Goal: Task Accomplishment & Management: Complete application form

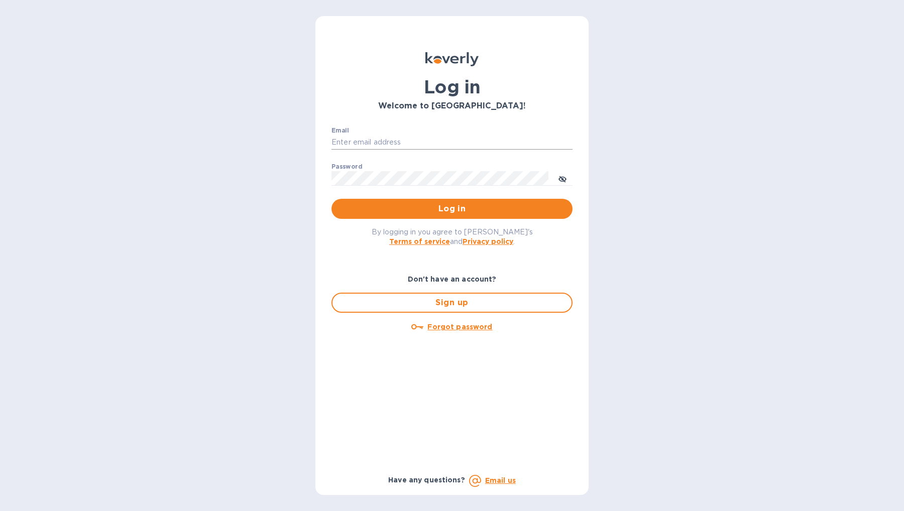
click at [434, 146] on input "Email" at bounding box center [451, 142] width 241 height 15
type input "[EMAIL_ADDRESS][DOMAIN_NAME]"
click at [426, 207] on span "Log in" at bounding box center [451, 209] width 225 height 12
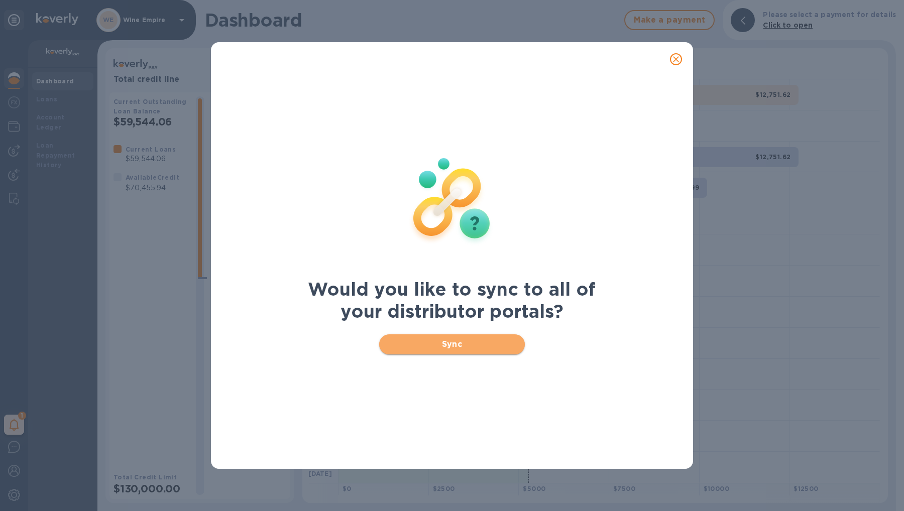
click at [429, 345] on span "Sync" at bounding box center [452, 344] width 130 height 12
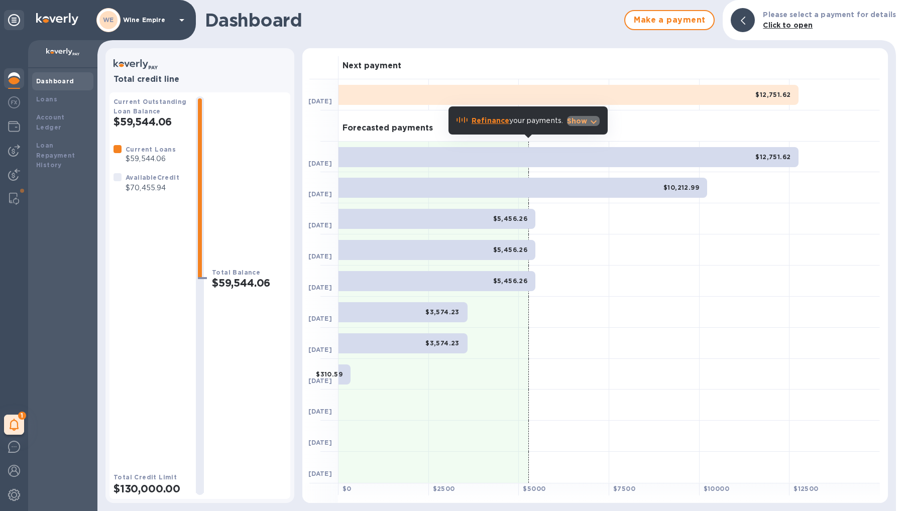
click at [577, 119] on p "Show" at bounding box center [577, 121] width 21 height 10
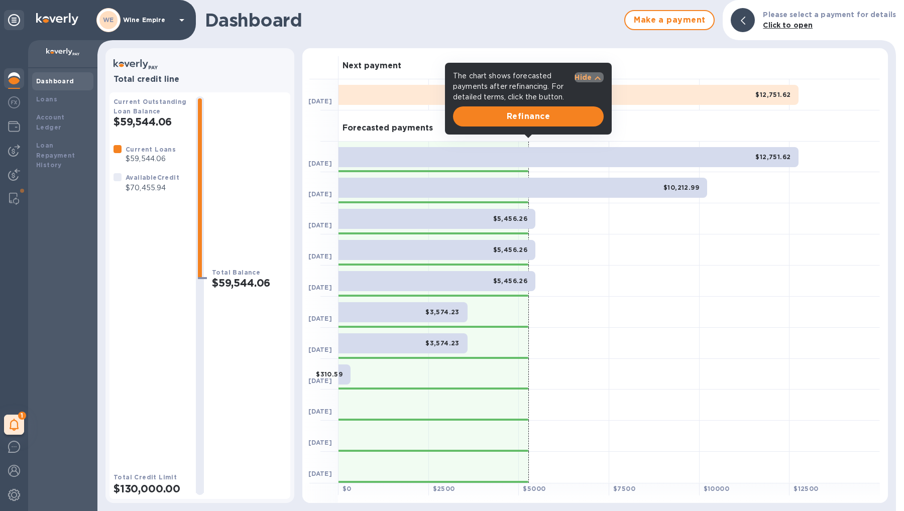
click at [592, 79] on icon "button" at bounding box center [598, 78] width 12 height 12
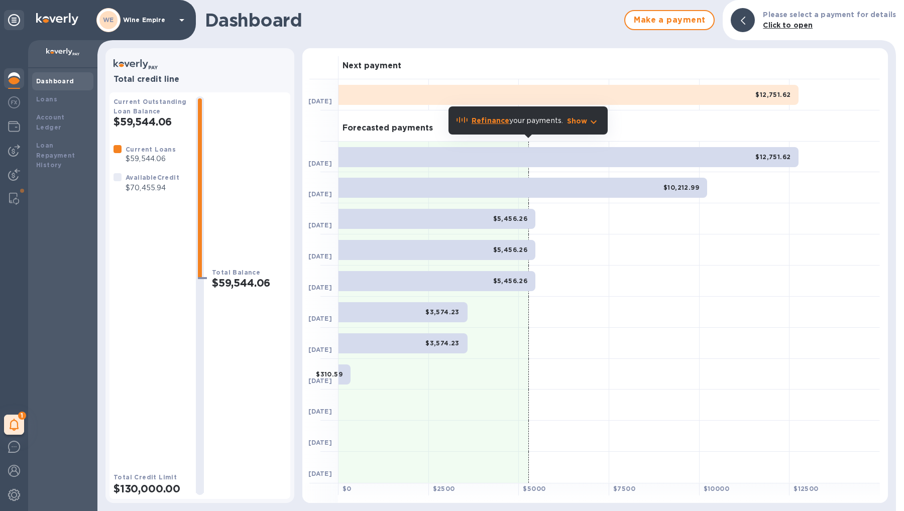
click at [490, 119] on b "Refinance" at bounding box center [491, 121] width 38 height 8
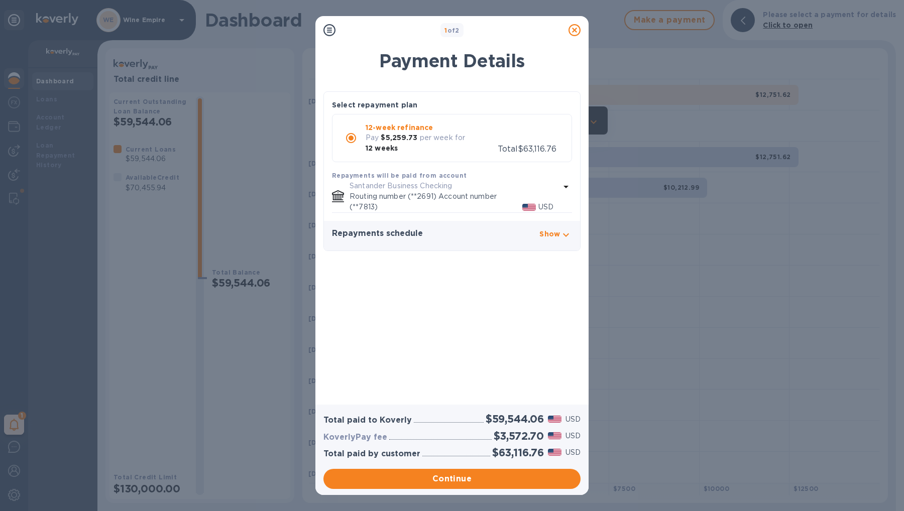
drag, startPoint x: 510, startPoint y: 25, endPoint x: 489, endPoint y: 26, distance: 21.1
click at [489, 26] on div "1 of 2" at bounding box center [451, 30] width 225 height 15
click at [567, 229] on icon "button" at bounding box center [566, 235] width 12 height 12
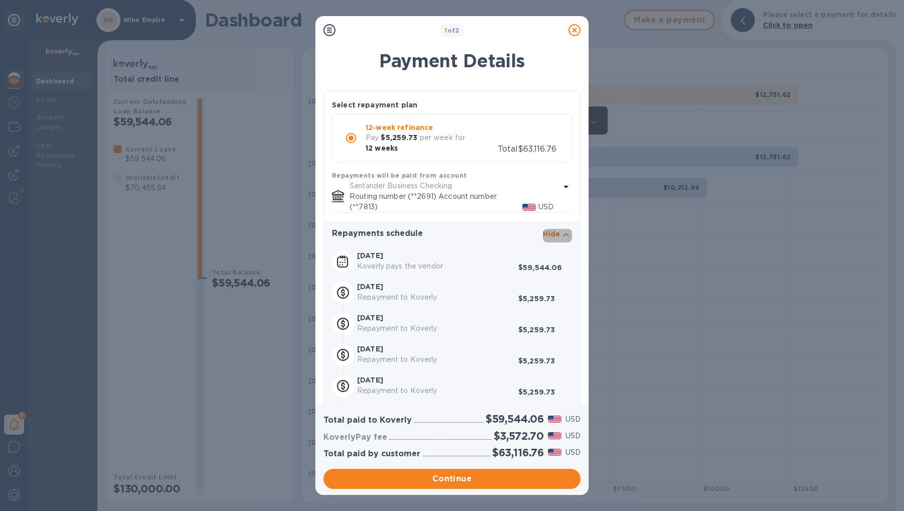
click at [565, 235] on icon "button" at bounding box center [566, 235] width 12 height 12
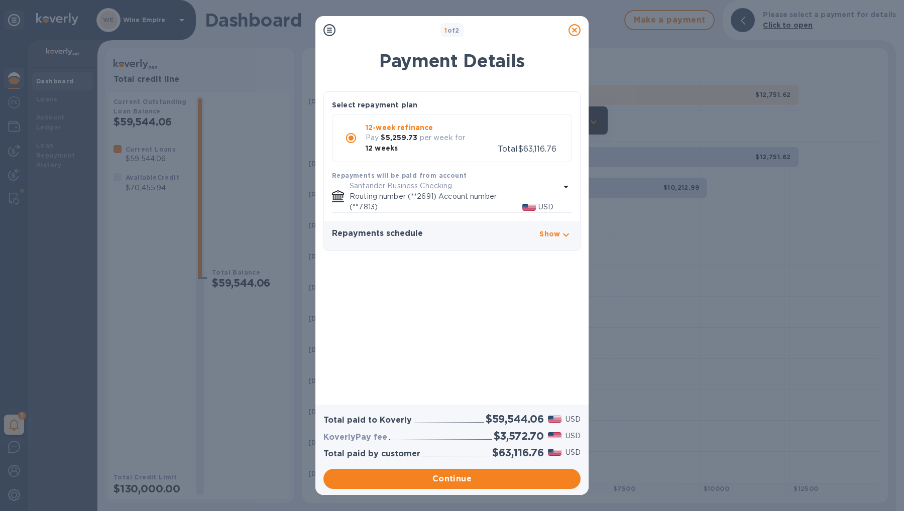
click at [574, 25] on icon at bounding box center [574, 30] width 12 height 12
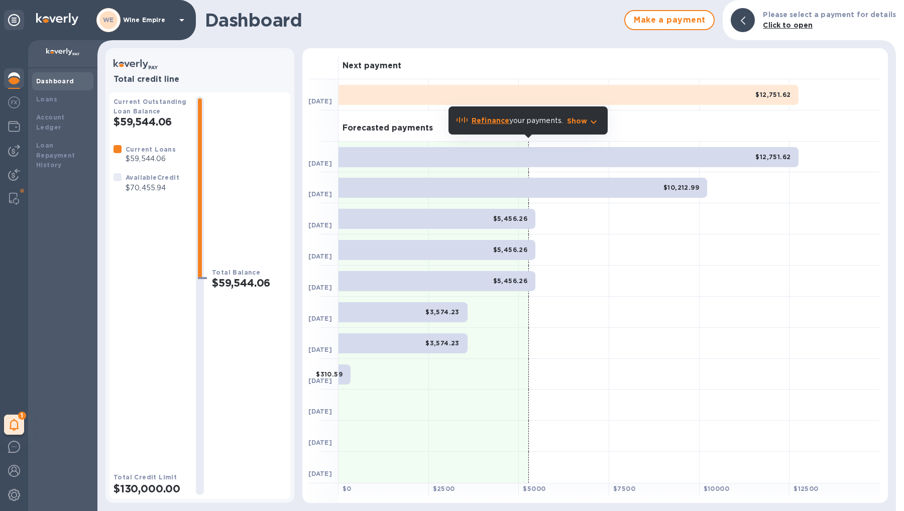
click at [592, 123] on icon "button" at bounding box center [594, 122] width 12 height 12
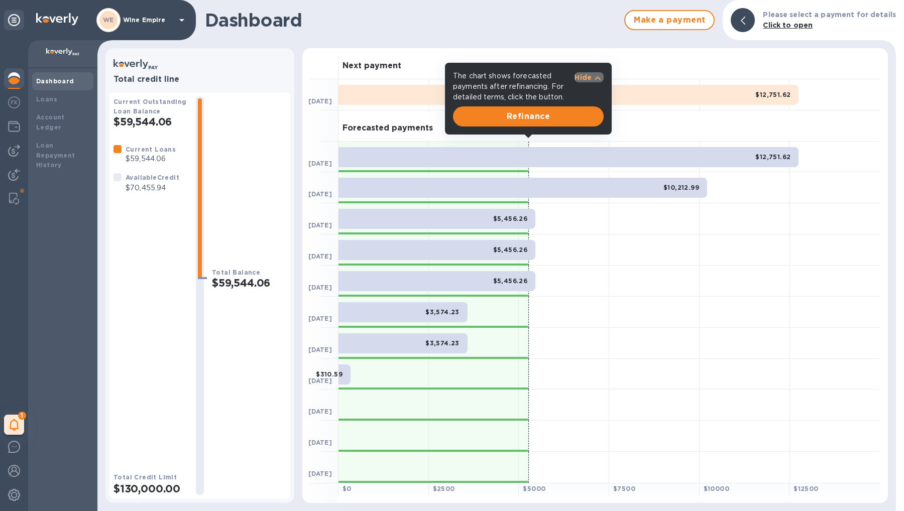
click at [588, 77] on p "Hide" at bounding box center [582, 77] width 17 height 10
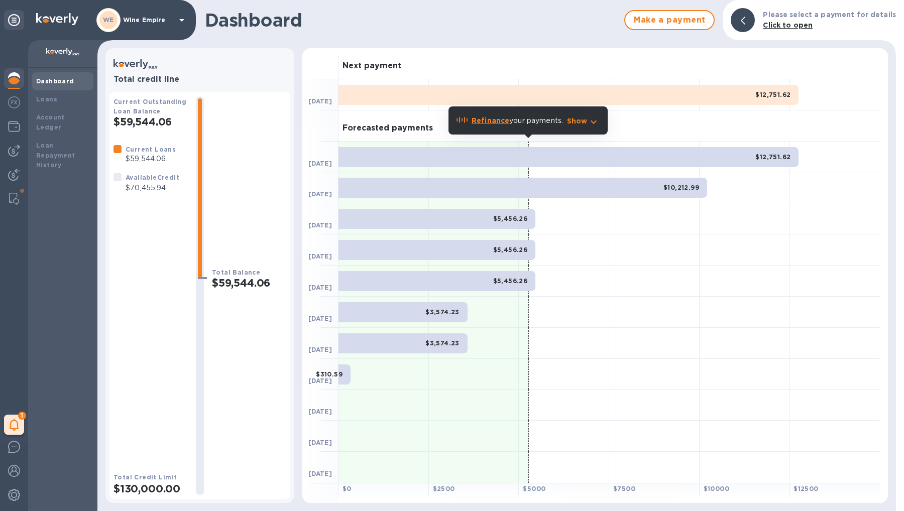
click at [497, 120] on b "Refinance" at bounding box center [491, 121] width 38 height 8
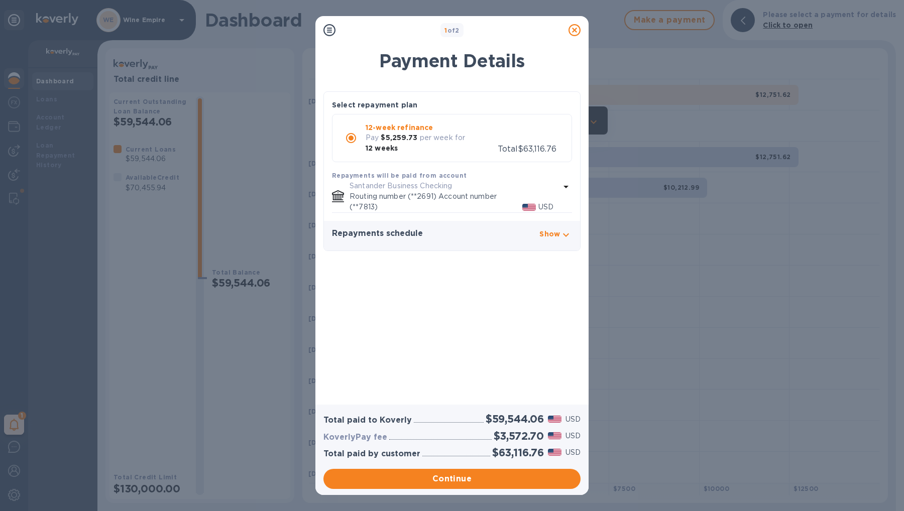
drag, startPoint x: 570, startPoint y: 33, endPoint x: 567, endPoint y: 43, distance: 11.1
click at [570, 33] on icon at bounding box center [574, 30] width 12 height 12
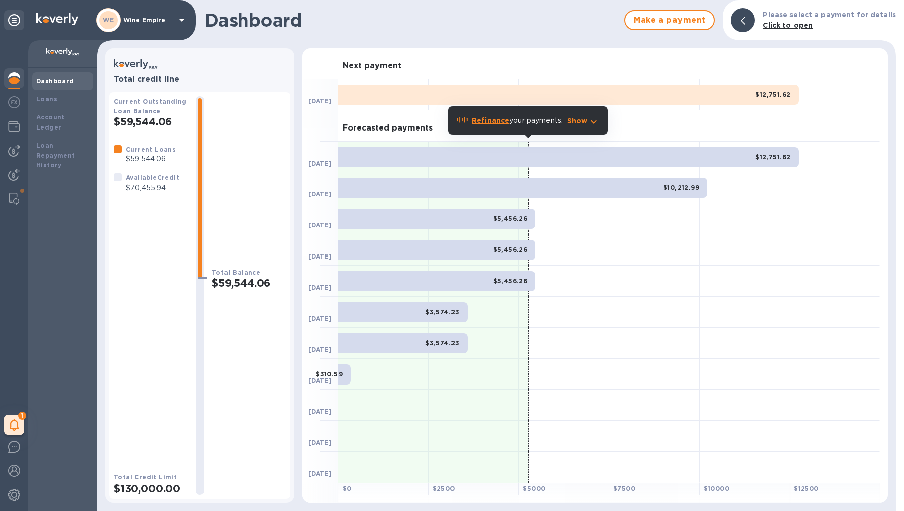
click at [576, 121] on p "Show" at bounding box center [577, 121] width 21 height 10
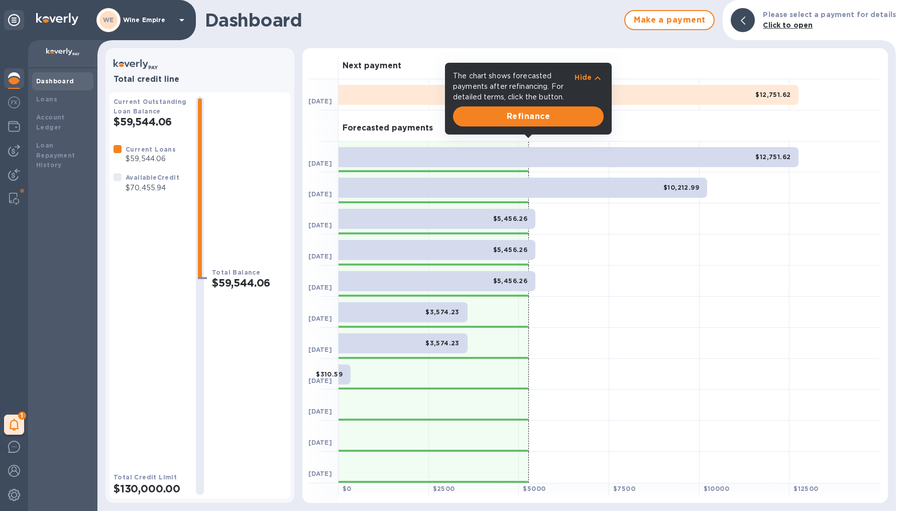
click at [598, 79] on icon "button" at bounding box center [598, 78] width 12 height 12
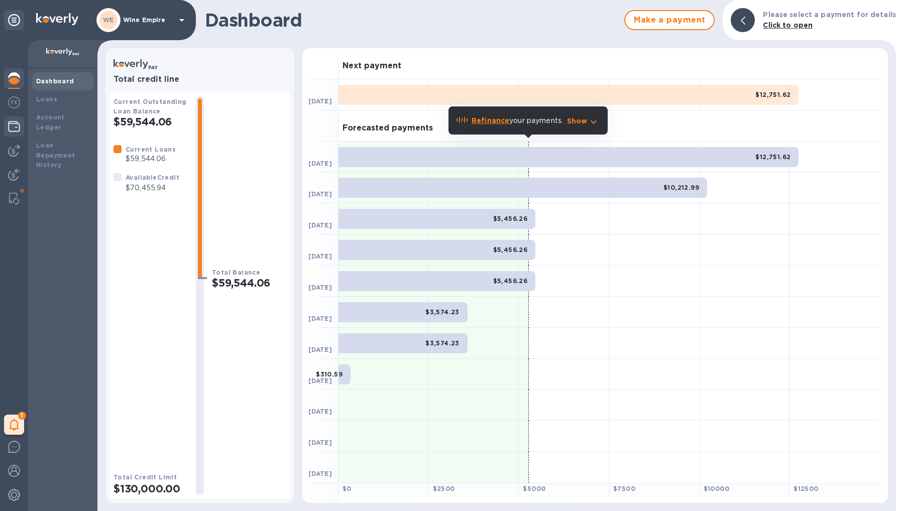
click at [20, 126] on img at bounding box center [14, 127] width 12 height 12
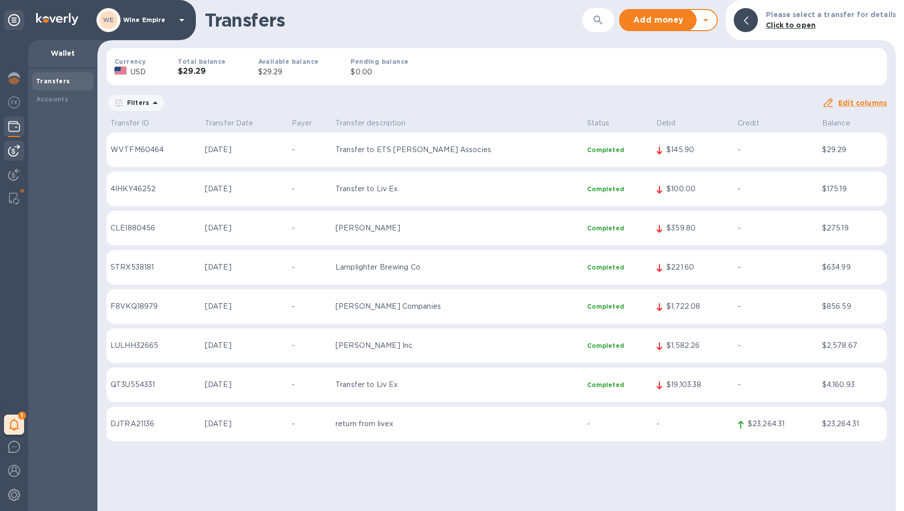
click at [18, 145] on img at bounding box center [14, 151] width 12 height 12
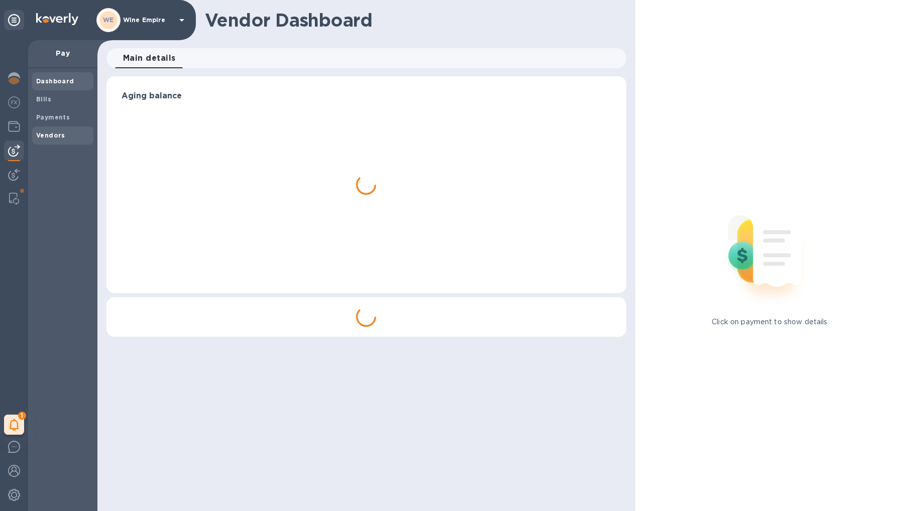
click at [58, 133] on b "Vendors" at bounding box center [50, 136] width 29 height 8
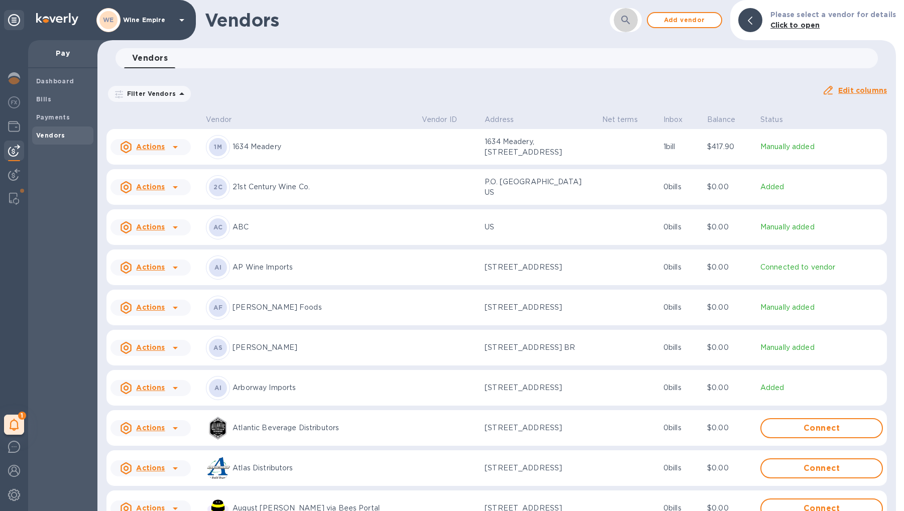
click at [632, 20] on icon "button" at bounding box center [626, 20] width 12 height 12
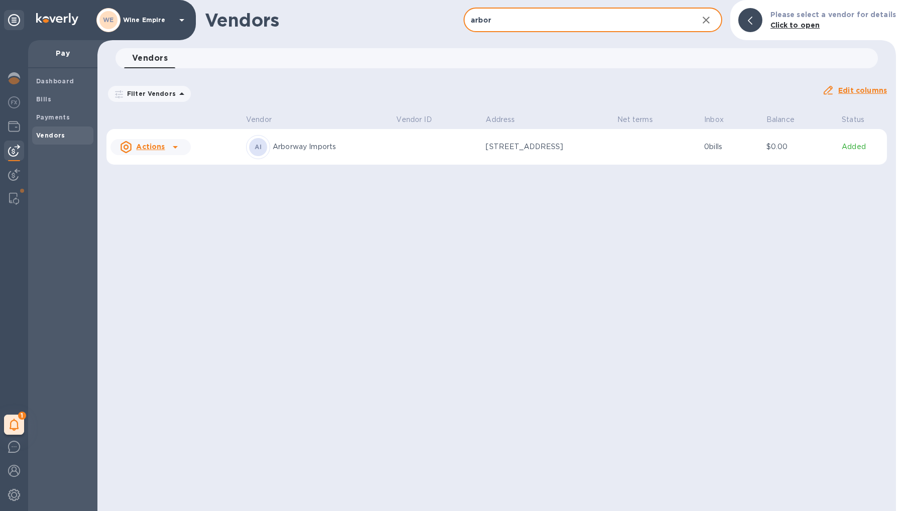
type input "arbor"
click at [344, 148] on p "Arborway Imports" at bounding box center [331, 147] width 116 height 11
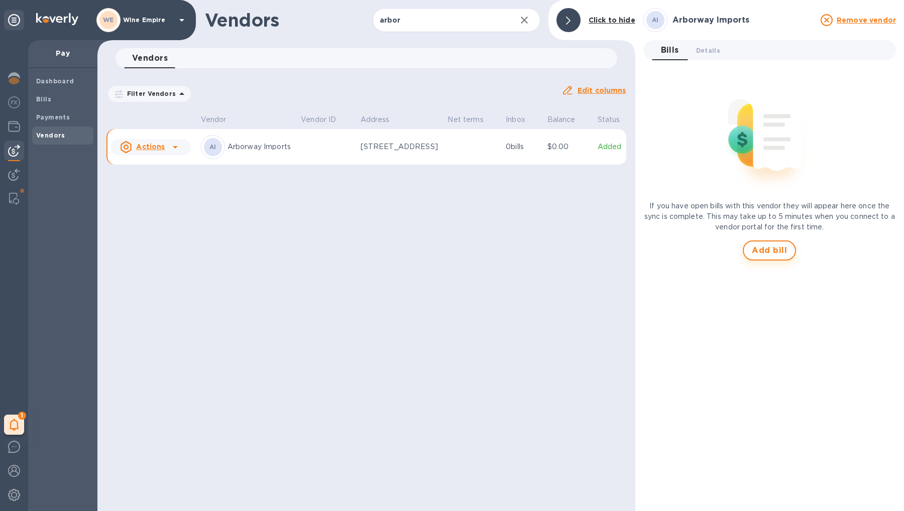
click at [781, 253] on span "Add bill" at bounding box center [769, 251] width 35 height 12
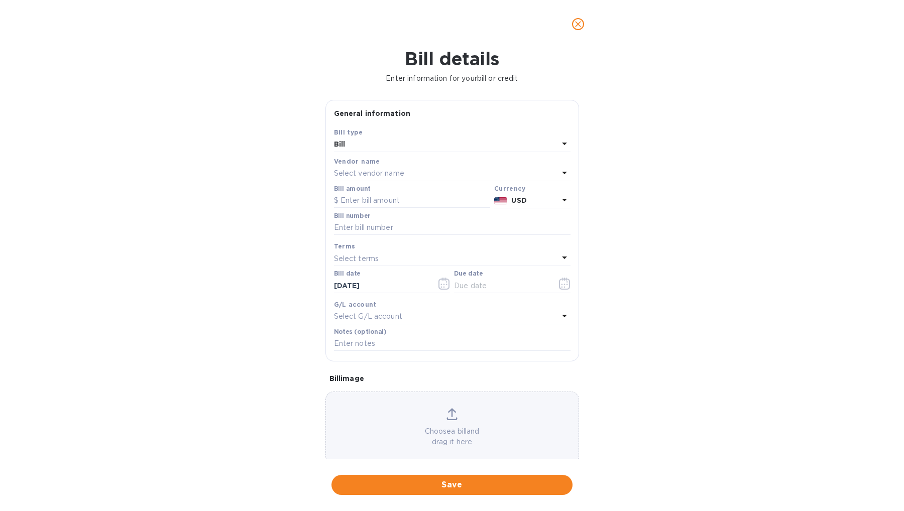
type input "[DATE]"
click at [437, 202] on input "text" at bounding box center [412, 200] width 156 height 15
type input "804"
click at [417, 226] on input "text" at bounding box center [452, 227] width 237 height 15
paste input "62028"
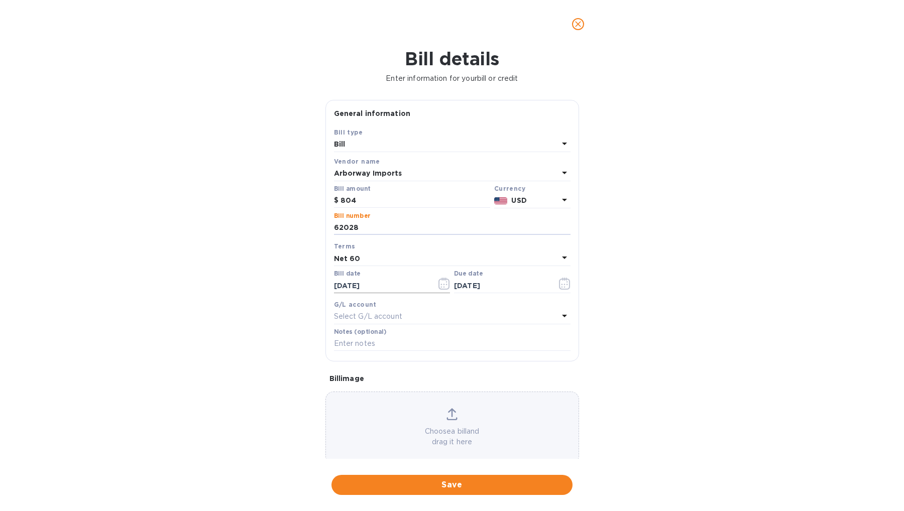
type input "62028"
click at [443, 285] on icon "button" at bounding box center [444, 284] width 12 height 12
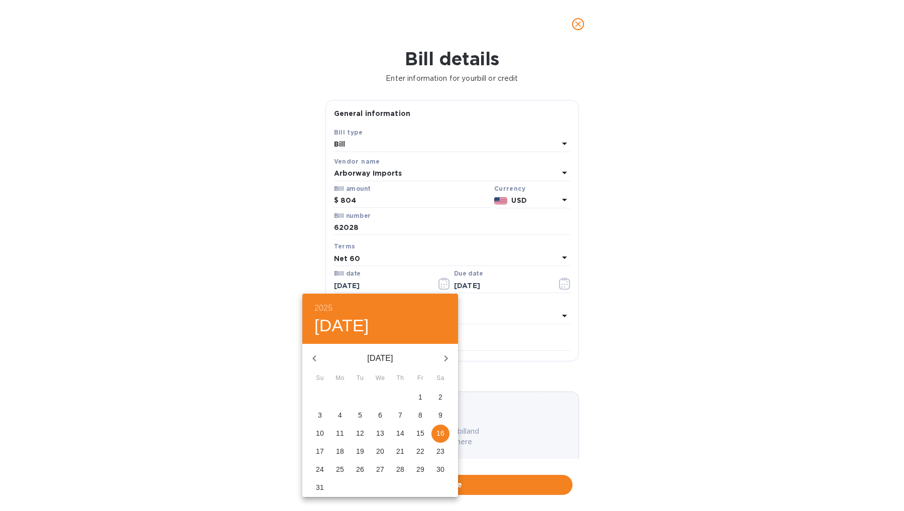
click at [311, 358] on icon "button" at bounding box center [314, 359] width 12 height 12
click at [382, 435] on p "18" at bounding box center [380, 433] width 8 height 10
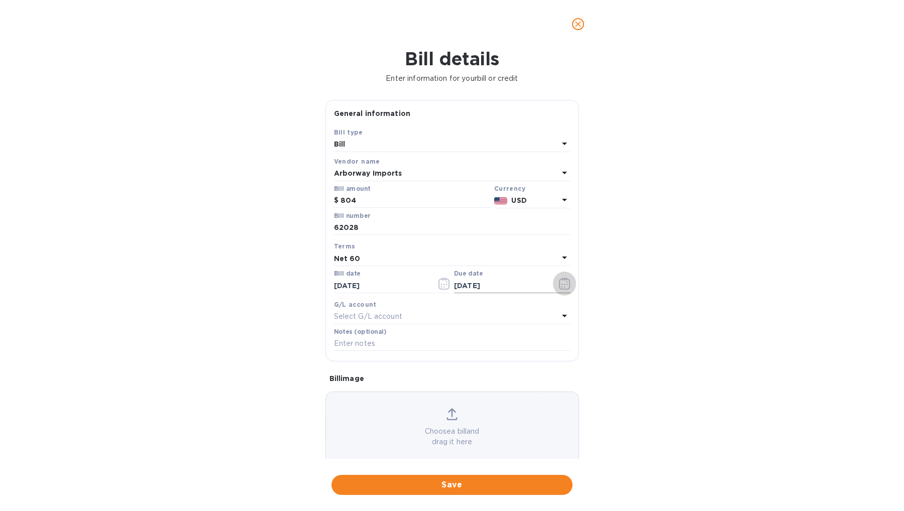
click at [561, 285] on icon "button" at bounding box center [565, 284] width 12 height 12
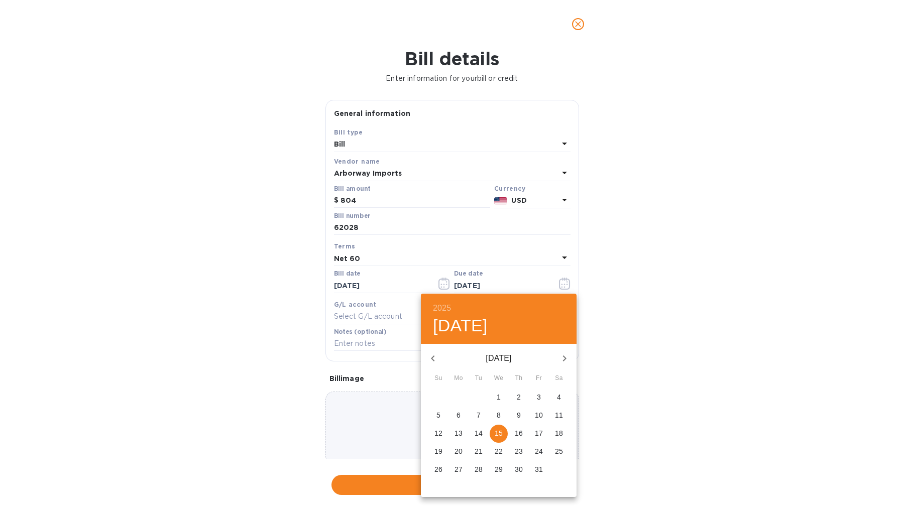
click at [392, 288] on div at bounding box center [452, 255] width 904 height 511
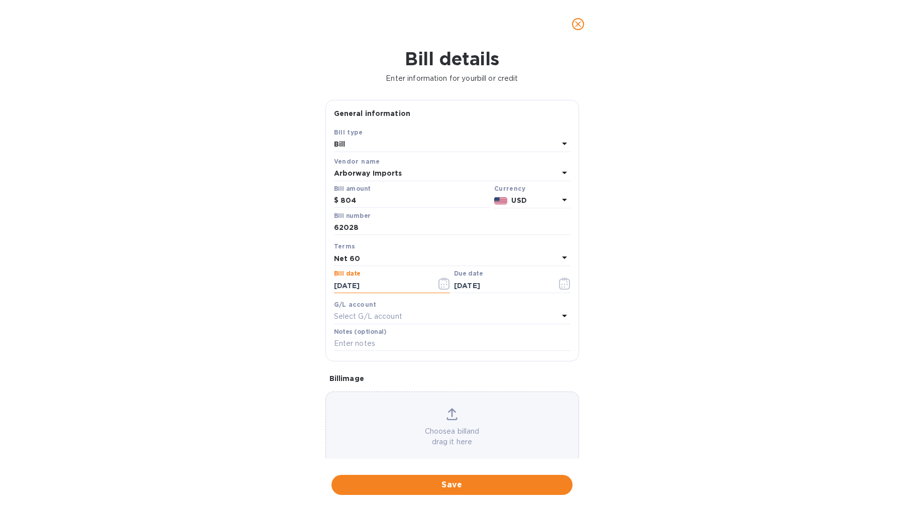
click at [391, 285] on input "[DATE]" at bounding box center [381, 285] width 95 height 15
click at [438, 282] on icon "button" at bounding box center [444, 284] width 12 height 12
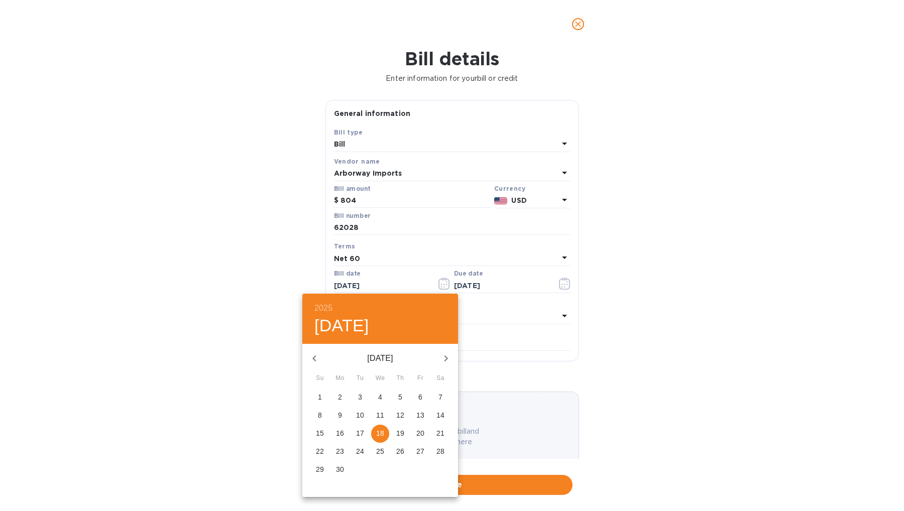
drag, startPoint x: 401, startPoint y: 438, endPoint x: 408, endPoint y: 414, distance: 24.6
click at [401, 438] on p "19" at bounding box center [400, 433] width 8 height 10
type input "[DATE]"
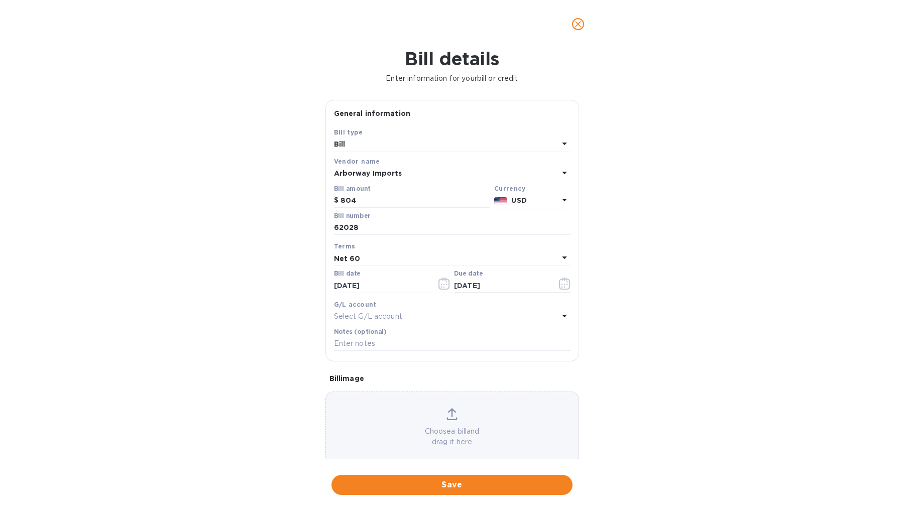
click at [560, 284] on icon "button" at bounding box center [565, 284] width 12 height 12
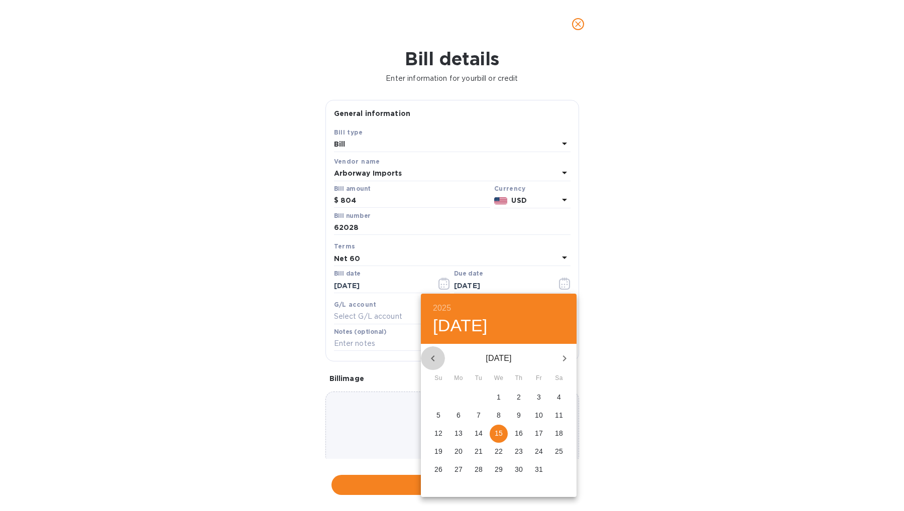
click at [436, 362] on icon "button" at bounding box center [433, 359] width 12 height 12
click at [560, 360] on icon "button" at bounding box center [564, 359] width 12 height 12
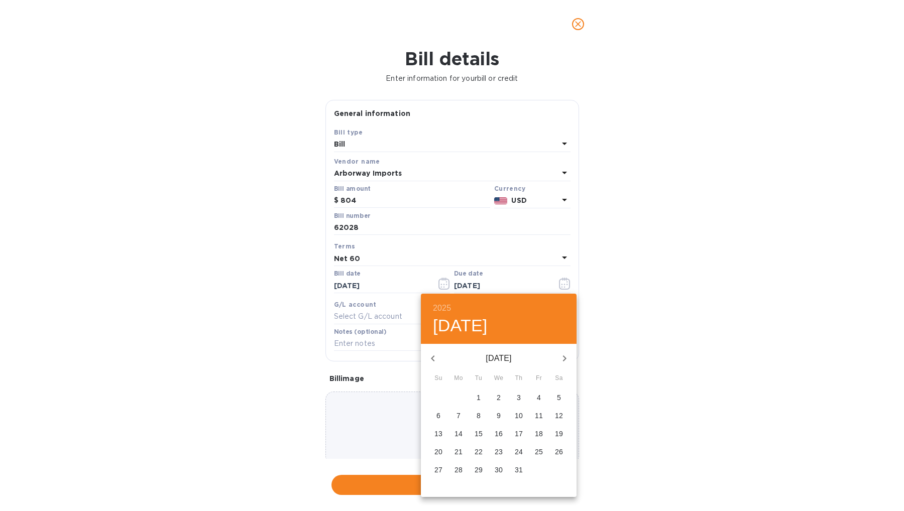
click at [560, 360] on icon "button" at bounding box center [564, 359] width 12 height 12
click at [439, 359] on button "button" at bounding box center [433, 359] width 24 height 24
click at [457, 449] on p "18" at bounding box center [458, 451] width 8 height 10
type input "[DATE]"
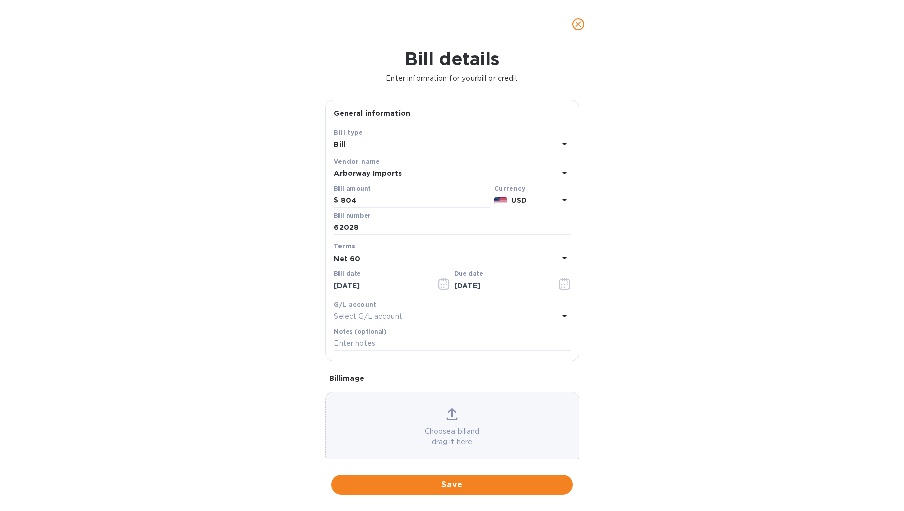
click at [397, 318] on p "Select G/L account" at bounding box center [368, 316] width 68 height 11
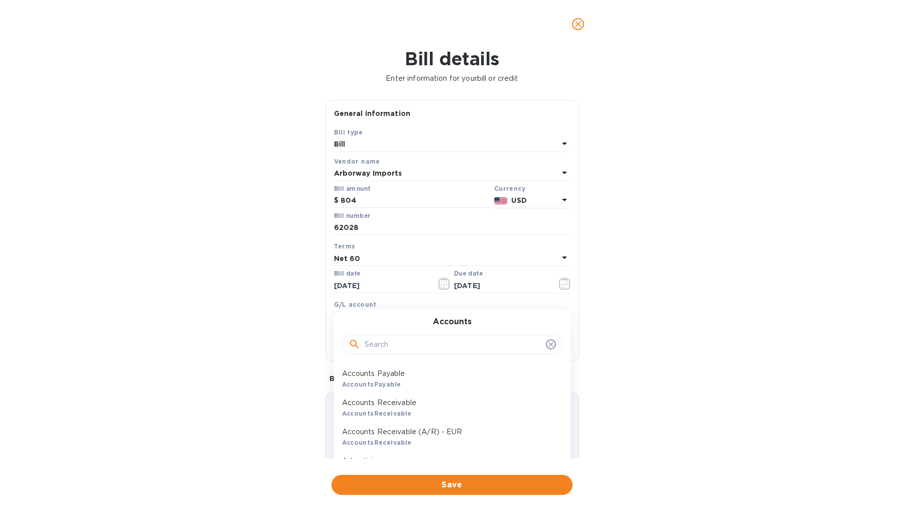
drag, startPoint x: 397, startPoint y: 326, endPoint x: 392, endPoint y: 341, distance: 16.2
click at [396, 326] on div "Accounts" at bounding box center [452, 338] width 212 height 43
click at [389, 354] on div at bounding box center [452, 345] width 220 height 20
click at [389, 349] on input "text" at bounding box center [453, 344] width 177 height 15
type input "wine"
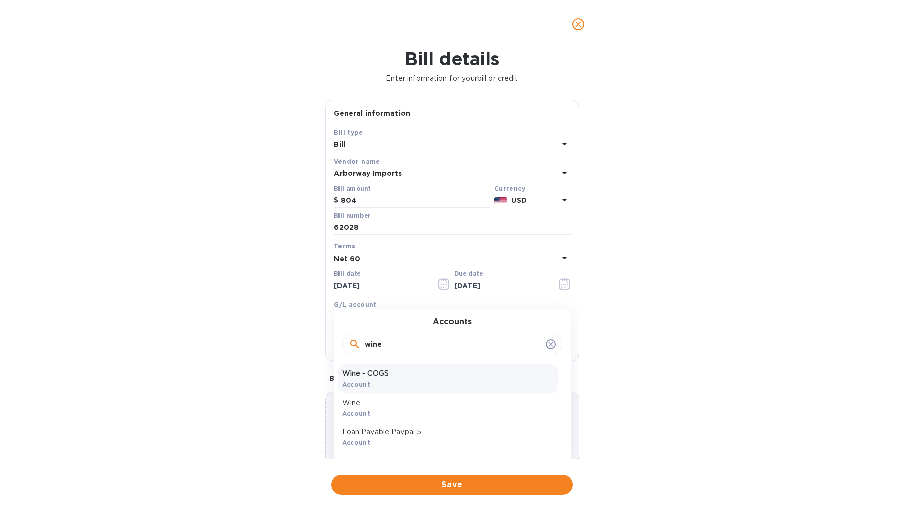
click at [377, 374] on p "Wine - COGS" at bounding box center [448, 374] width 212 height 11
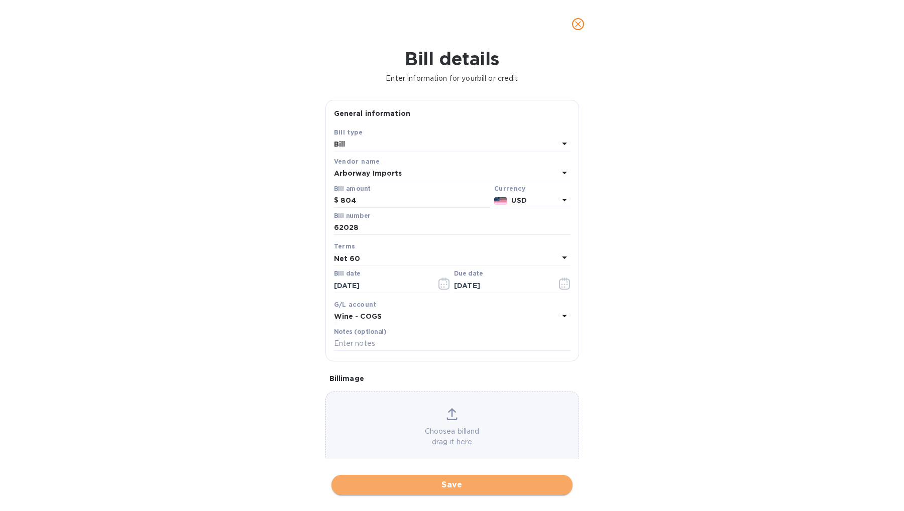
click at [446, 487] on span "Save" at bounding box center [451, 485] width 225 height 12
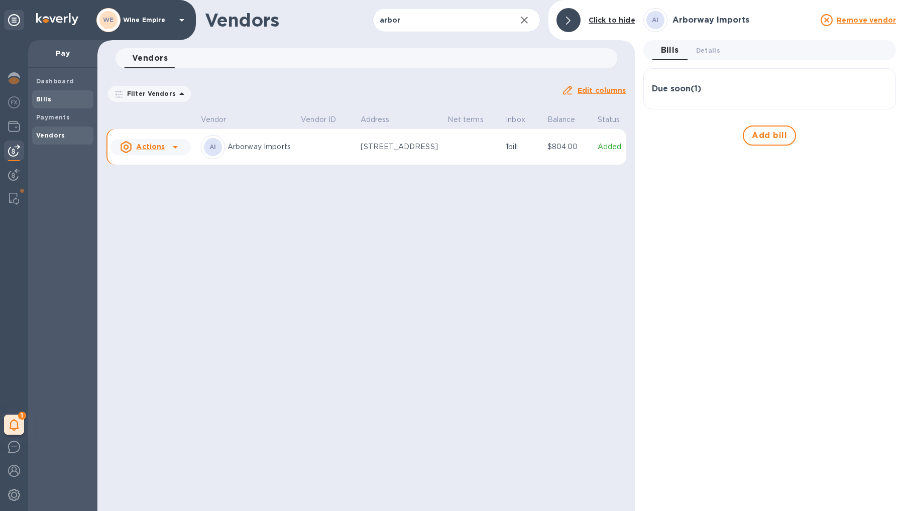
click at [57, 98] on span "Bills" at bounding box center [62, 99] width 53 height 10
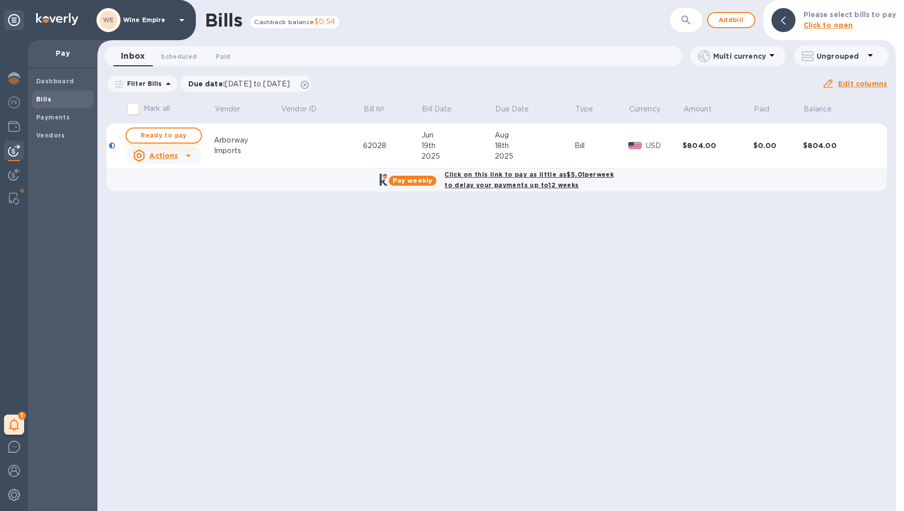
click at [181, 134] on span "Ready to pay" at bounding box center [164, 136] width 58 height 12
checkbox input "true"
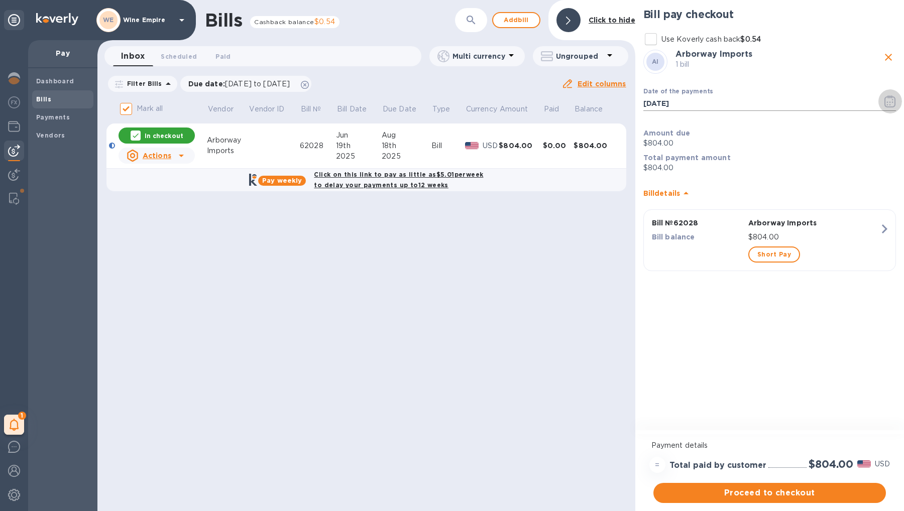
click at [887, 101] on icon "button" at bounding box center [888, 102] width 2 height 2
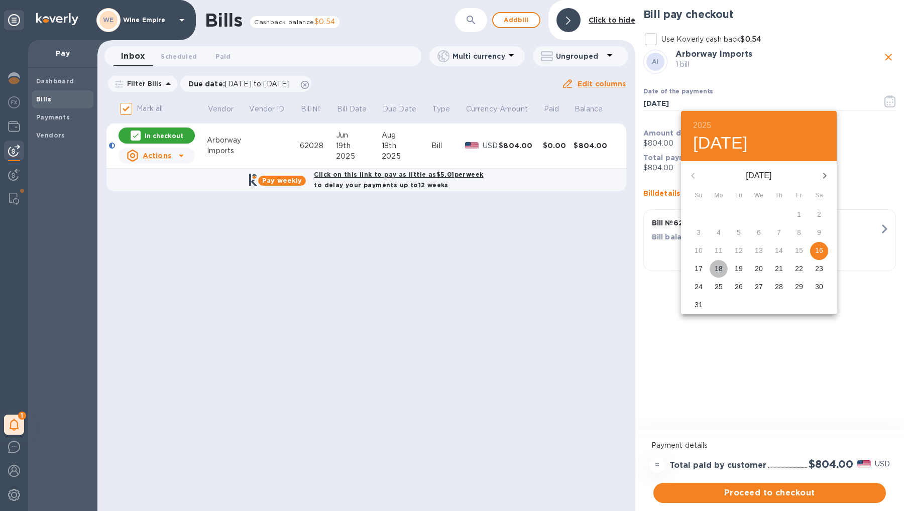
click at [717, 267] on p "18" at bounding box center [719, 269] width 8 height 10
type input "[DATE]"
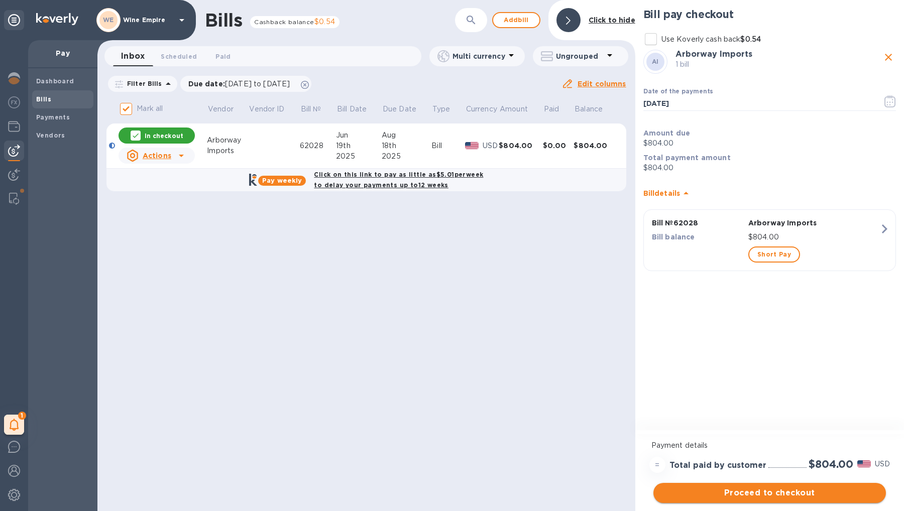
click at [754, 491] on span "Proceed to checkout" at bounding box center [769, 493] width 216 height 12
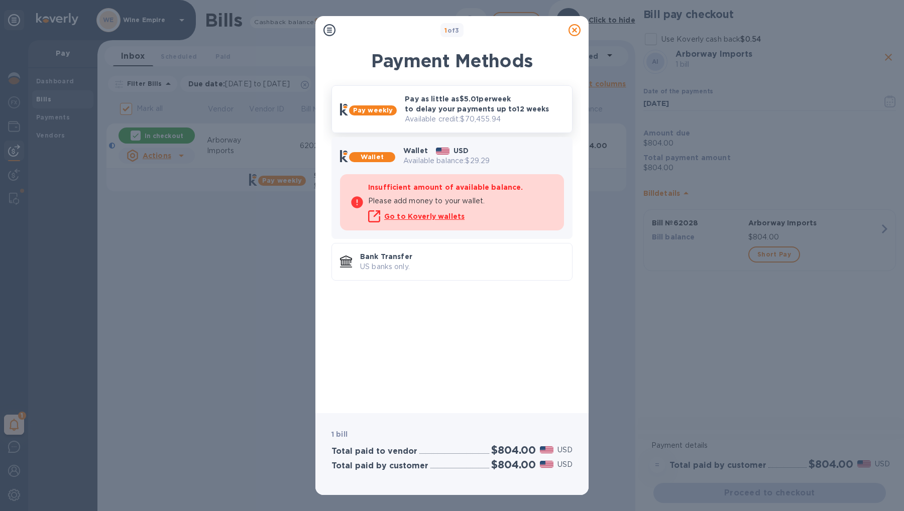
click at [480, 121] on p "Available credit: $70,455.94" at bounding box center [484, 119] width 159 height 11
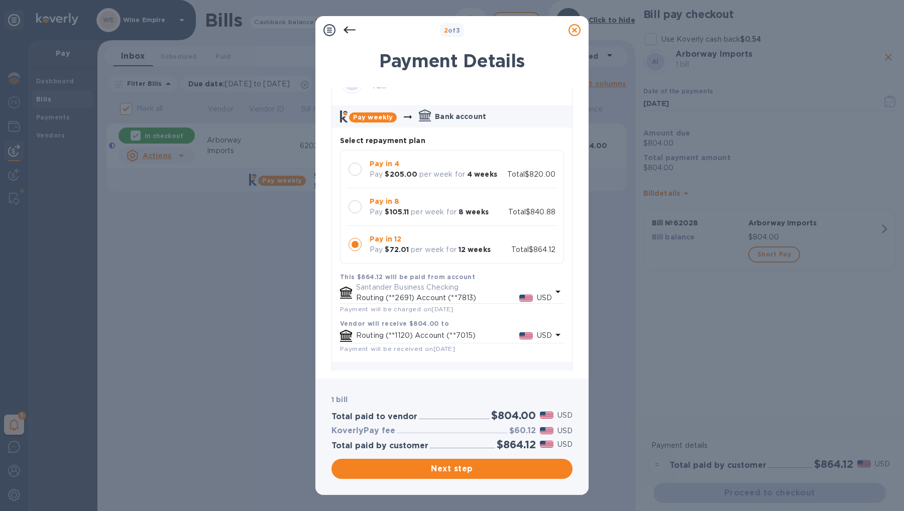
scroll to position [31, 0]
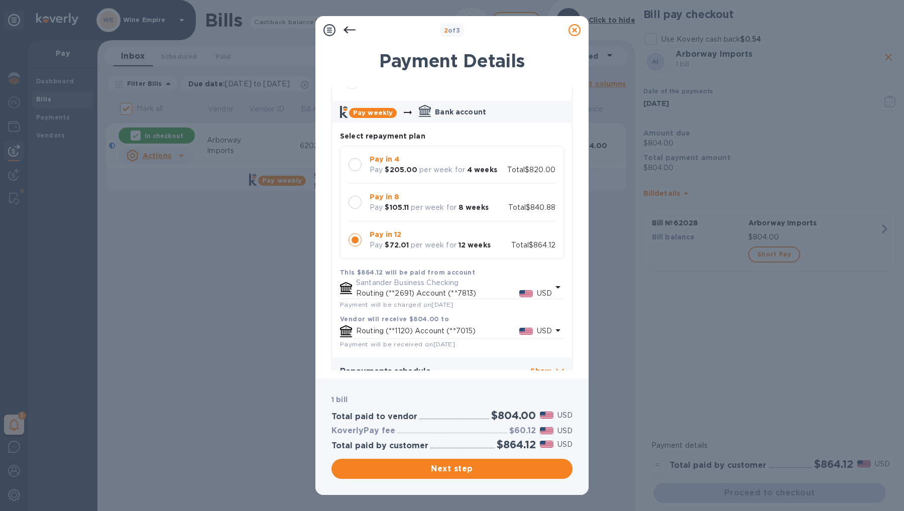
click at [355, 199] on div at bounding box center [355, 202] width 13 height 13
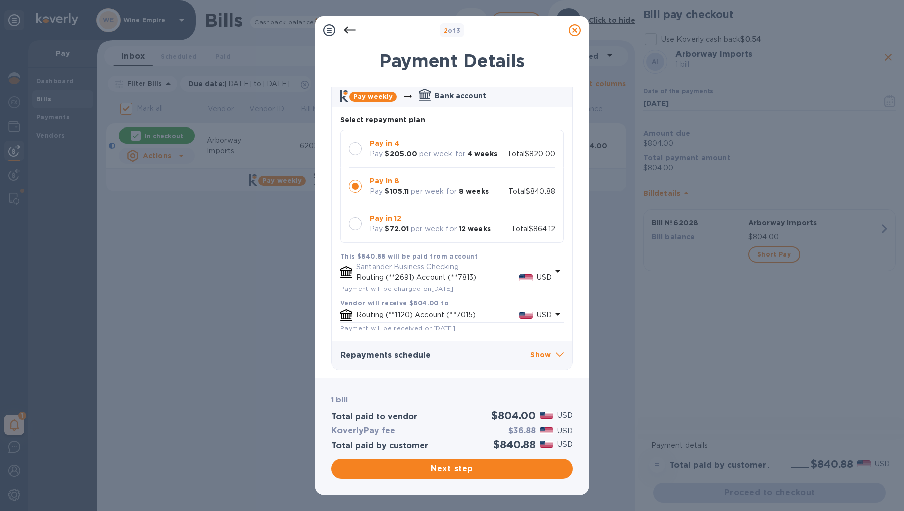
click at [556, 350] on span at bounding box center [560, 355] width 8 height 10
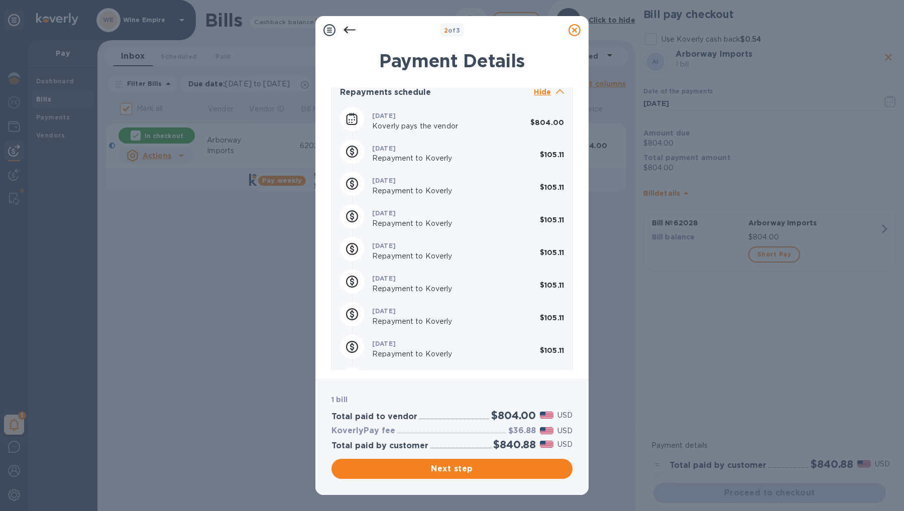
scroll to position [318, 0]
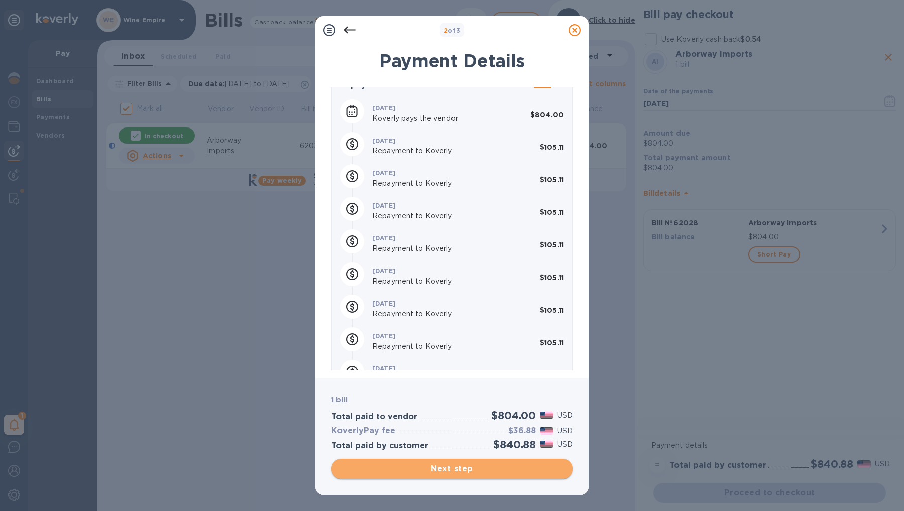
click at [462, 470] on span "Next step" at bounding box center [451, 469] width 225 height 12
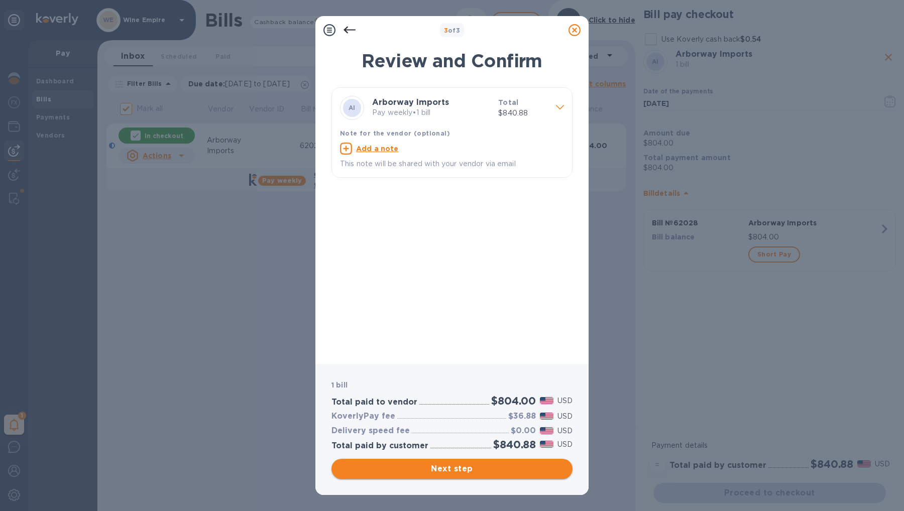
click at [458, 465] on span "Next step" at bounding box center [451, 469] width 225 height 12
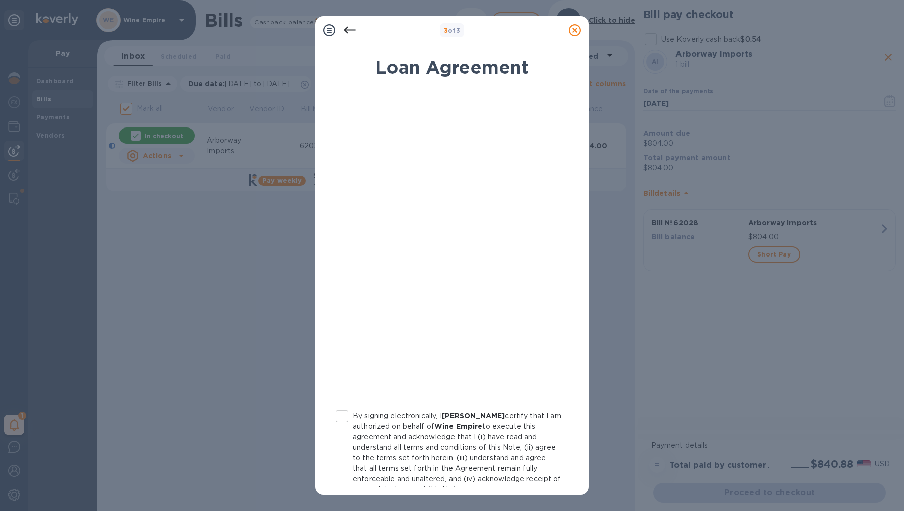
click at [349, 416] on input "By signing electronically, I [PERSON_NAME] certify that I am authorized on beha…" at bounding box center [341, 416] width 21 height 21
checkbox input "true"
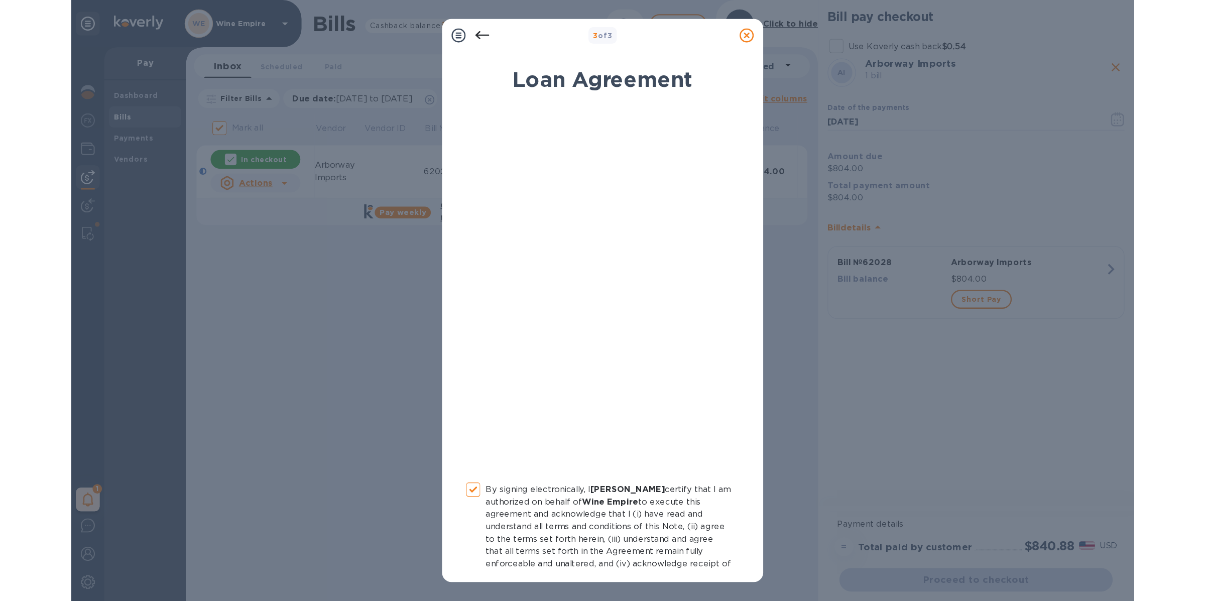
scroll to position [49, 0]
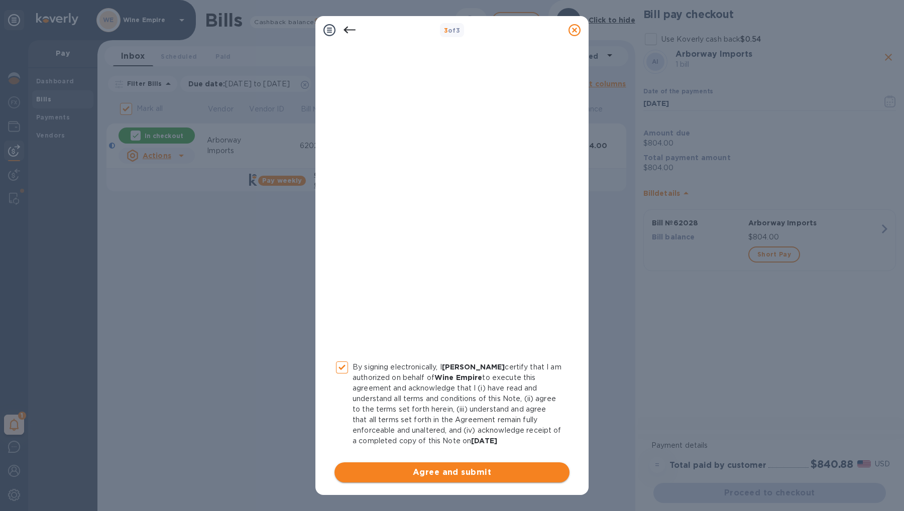
click at [462, 467] on span "Agree and submit" at bounding box center [451, 473] width 219 height 12
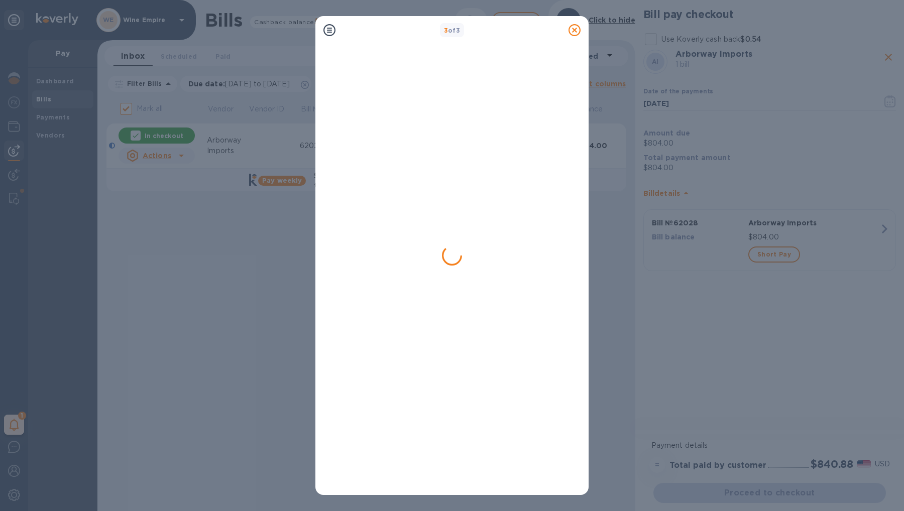
checkbox input "false"
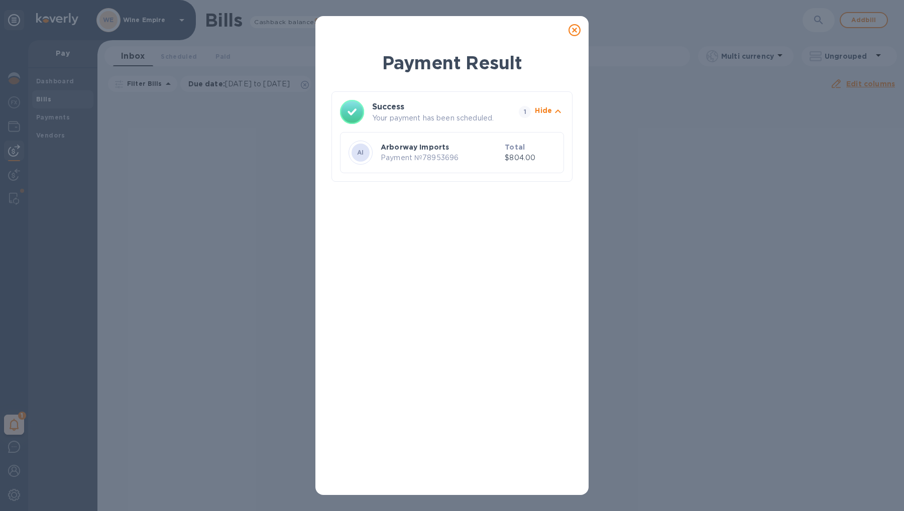
click at [575, 34] on icon at bounding box center [574, 30] width 12 height 12
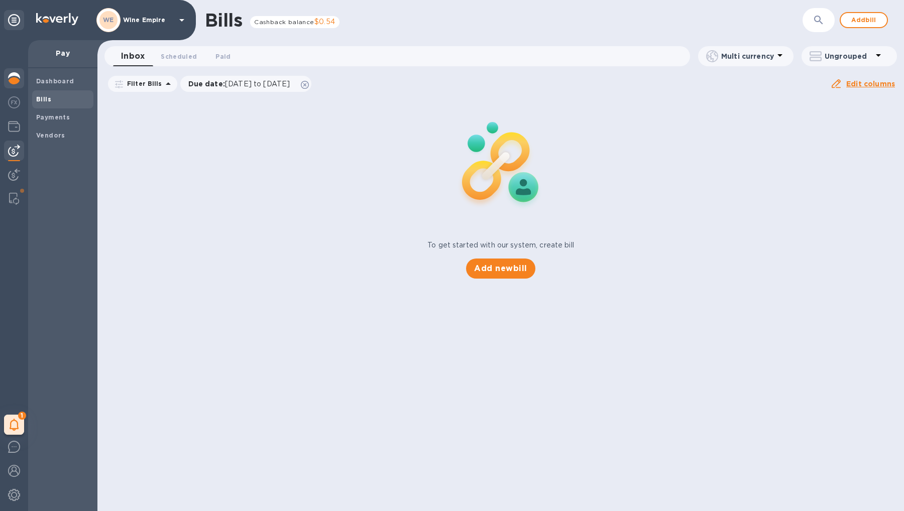
click at [15, 86] on div at bounding box center [14, 79] width 20 height 22
